Goal: Task Accomplishment & Management: Manage account settings

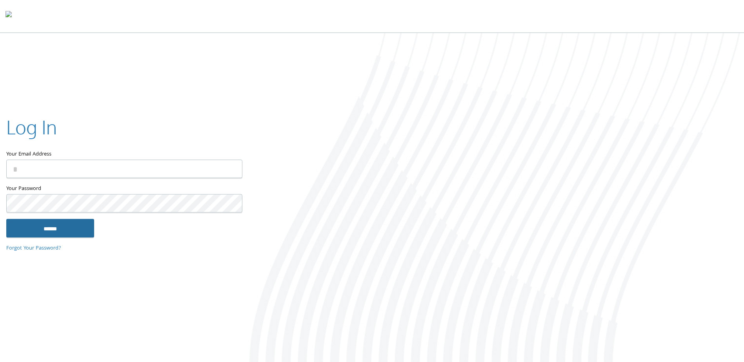
type input "**********"
click at [43, 226] on input "******" at bounding box center [50, 228] width 88 height 19
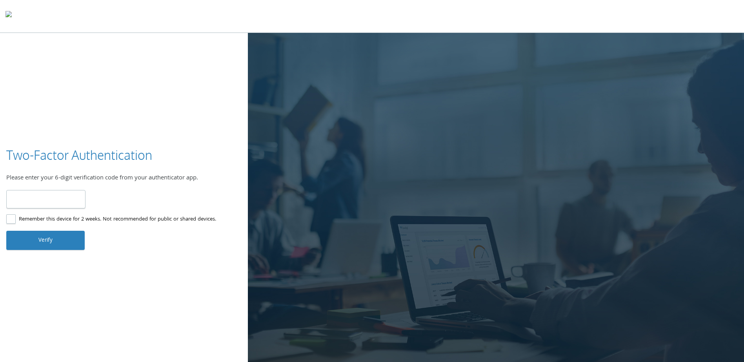
click at [66, 199] on input "number" at bounding box center [45, 199] width 79 height 18
type input "******"
